Goal: Task Accomplishment & Management: Use online tool/utility

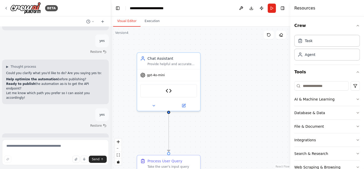
click at [23, 4] on img at bounding box center [25, 8] width 31 height 12
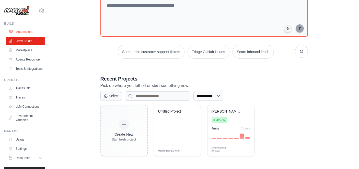
click at [21, 31] on link "Automations" at bounding box center [26, 32] width 39 height 8
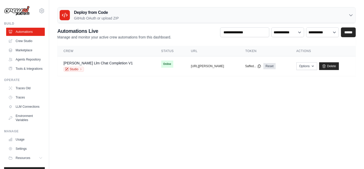
click at [119, 19] on div "Deploy from Code GitHub OAuth or upload ZIP" at bounding box center [207, 15] width 298 height 16
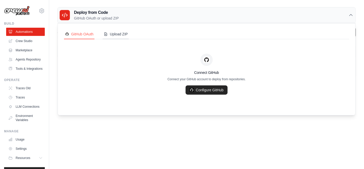
click at [118, 34] on div "Upload ZIP" at bounding box center [116, 33] width 24 height 5
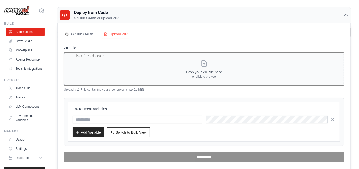
click at [188, 68] on input "ZIP File" at bounding box center [204, 68] width 281 height 33
type input "**********"
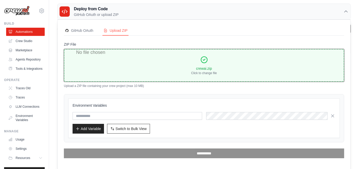
scroll to position [4, 0]
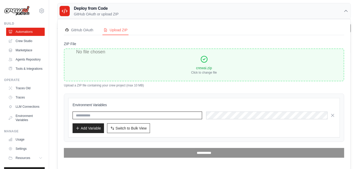
click at [134, 113] on input "text" at bounding box center [138, 115] width 130 height 8
type input "**********"
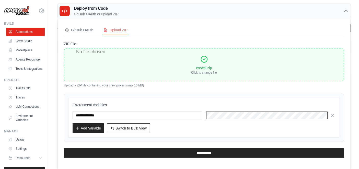
scroll to position [0, 75]
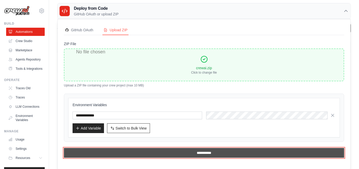
click at [212, 153] on input "**********" at bounding box center [204, 153] width 281 height 10
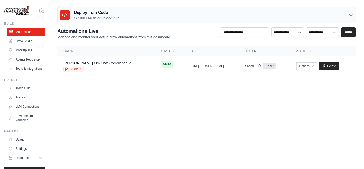
click at [23, 34] on link "Automations" at bounding box center [26, 32] width 39 height 8
click at [23, 35] on link "Automations" at bounding box center [26, 32] width 39 height 8
click at [27, 42] on link "Crew Studio" at bounding box center [26, 41] width 39 height 8
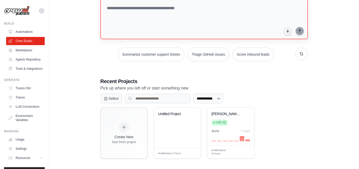
scroll to position [37, 0]
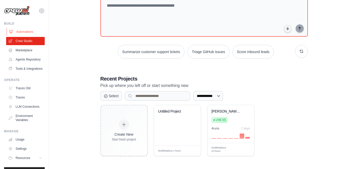
click at [22, 34] on link "Automations" at bounding box center [26, 32] width 39 height 8
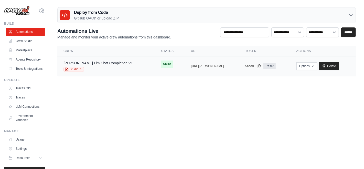
click at [113, 70] on div "Studio" at bounding box center [97, 68] width 69 height 5
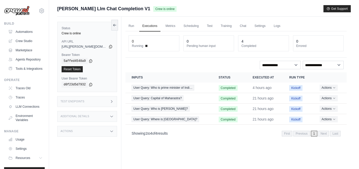
click at [96, 115] on div "Additional Details" at bounding box center [87, 116] width 60 height 11
click at [96, 116] on div "Additional Details" at bounding box center [87, 116] width 60 height 11
click at [20, 30] on link "Automations" at bounding box center [26, 32] width 39 height 8
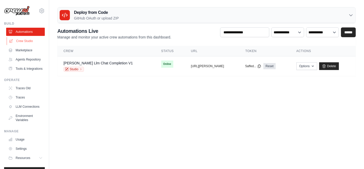
click at [21, 42] on link "Crew Studio" at bounding box center [26, 41] width 39 height 8
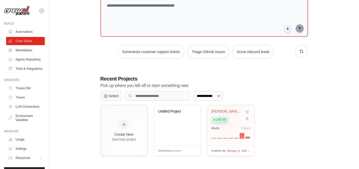
click at [228, 117] on div "Live v3" at bounding box center [227, 119] width 31 height 7
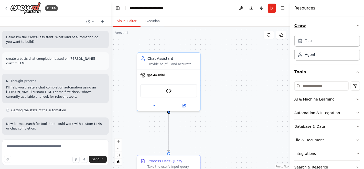
scroll to position [1665, 0]
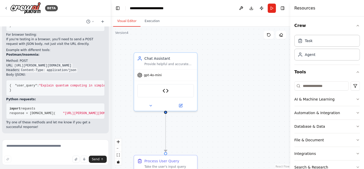
drag, startPoint x: 111, startPoint y: 44, endPoint x: 107, endPoint y: 44, distance: 3.8
click at [107, 44] on div "BETA Hello! I'm the CrewAI assistant. What kind of automation do you want to bu…" at bounding box center [182, 84] width 364 height 169
click at [110, 45] on div "BETA Hello! I'm the CrewAI assistant. What kind of automation do you want to bu…" at bounding box center [182, 84] width 364 height 169
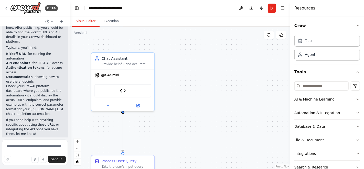
scroll to position [2897, 0]
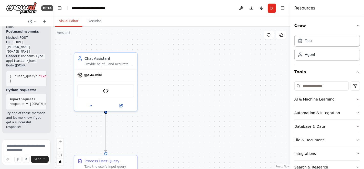
drag, startPoint x: 110, startPoint y: 45, endPoint x: 0, endPoint y: 43, distance: 110.0
click at [0, 43] on div "BETA Hello! I'm the CrewAI assistant. What kind of automation do you want to bu…" at bounding box center [26, 84] width 53 height 169
click at [123, 105] on button at bounding box center [120, 104] width 29 height 6
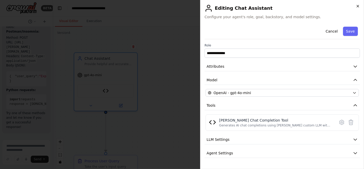
click at [357, 8] on icon "button" at bounding box center [358, 6] width 4 height 4
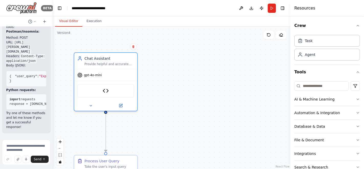
click at [22, 9] on img at bounding box center [21, 8] width 31 height 12
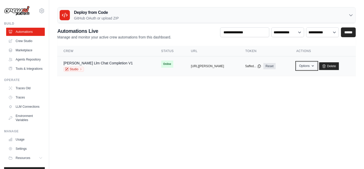
click at [305, 65] on button "Options" at bounding box center [306, 66] width 21 height 8
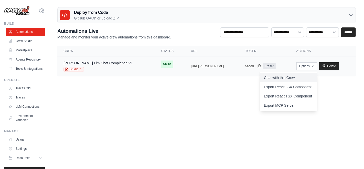
click at [281, 78] on link "Chat with this Crew" at bounding box center [288, 77] width 57 height 9
click at [162, 64] on td "Online" at bounding box center [170, 63] width 30 height 15
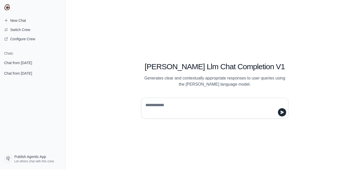
click at [231, 105] on textarea at bounding box center [213, 108] width 138 height 14
type textarea "**********"
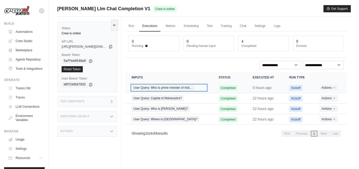
click at [171, 85] on span "User Query: Who is prime minister of Indi…" at bounding box center [163, 88] width 63 height 6
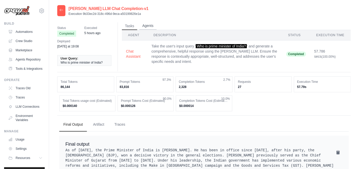
click at [144, 26] on button "Agents" at bounding box center [147, 26] width 17 height 8
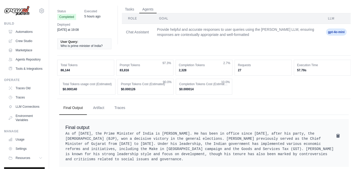
scroll to position [22, 0]
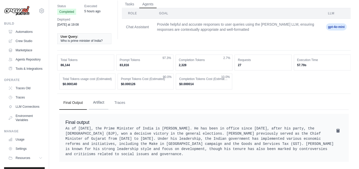
click at [104, 101] on button "Artifact" at bounding box center [98, 102] width 19 height 14
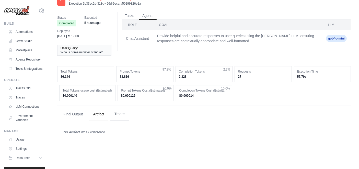
click at [121, 113] on button "Traces" at bounding box center [119, 114] width 19 height 14
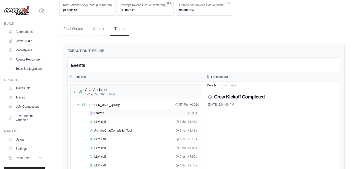
scroll to position [181, 0]
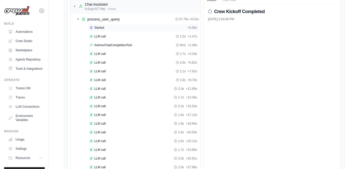
click at [107, 27] on div "Started" at bounding box center [138, 28] width 96 height 4
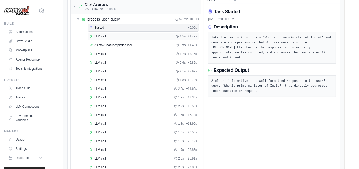
click at [105, 32] on div "LLM call 1.5s + 1.47s" at bounding box center [143, 36] width 111 height 8
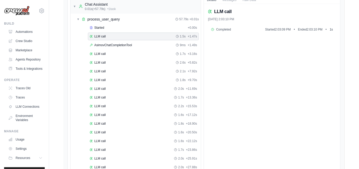
scroll to position [0, 0]
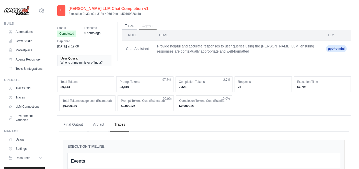
click at [131, 26] on button "Tasks" at bounding box center [129, 26] width 15 height 8
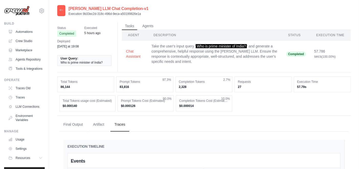
click at [61, 11] on icon at bounding box center [61, 10] width 4 height 4
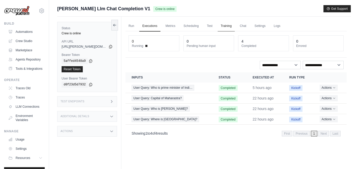
click at [227, 26] on link "Training" at bounding box center [226, 26] width 17 height 11
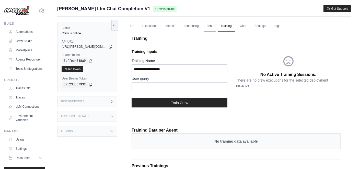
click at [206, 26] on link "Test" at bounding box center [210, 26] width 12 height 11
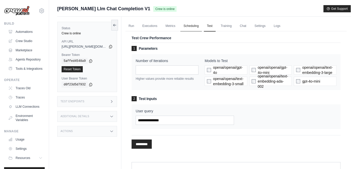
click at [191, 27] on link "Scheduling" at bounding box center [191, 26] width 21 height 11
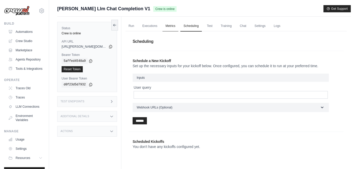
click at [169, 27] on link "Metrics" at bounding box center [171, 26] width 16 height 11
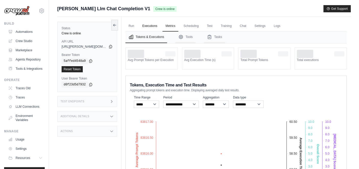
click at [155, 26] on link "Executions" at bounding box center [149, 26] width 21 height 11
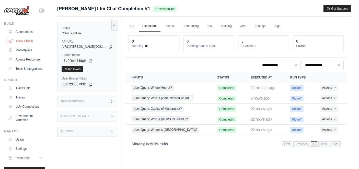
click at [27, 41] on link "Crew Studio" at bounding box center [26, 41] width 39 height 8
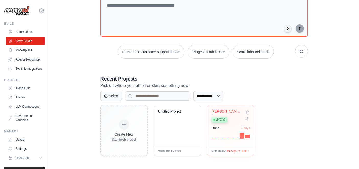
click at [230, 113] on div "[PERSON_NAME] LLM Chat Completion Live v3" at bounding box center [227, 117] width 31 height 16
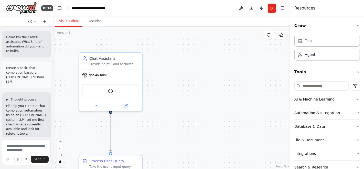
scroll to position [2920, 0]
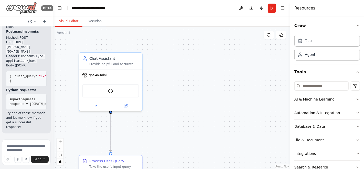
click at [25, 9] on img at bounding box center [21, 8] width 31 height 12
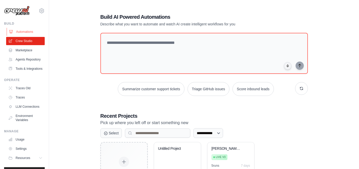
click at [35, 30] on link "Automations" at bounding box center [26, 32] width 39 height 8
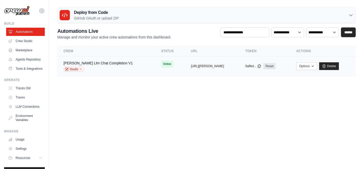
click at [185, 71] on td "copied [URL][PERSON_NAME]" at bounding box center [212, 66] width 54 height 20
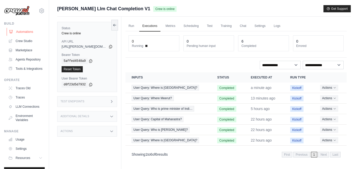
click at [28, 32] on link "Automations" at bounding box center [26, 32] width 39 height 8
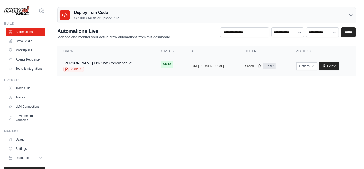
click at [193, 63] on td "copied [URL][PERSON_NAME]" at bounding box center [212, 66] width 54 height 20
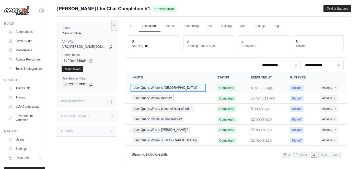
click at [170, 86] on span "User Query: Where is [GEOGRAPHIC_DATA]?" at bounding box center [166, 88] width 68 height 6
